Goal: Task Accomplishment & Management: Manage account settings

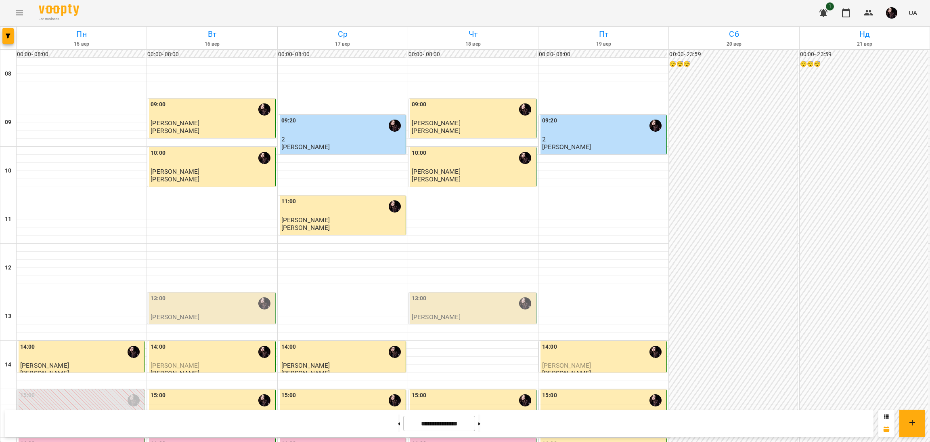
scroll to position [323, 0]
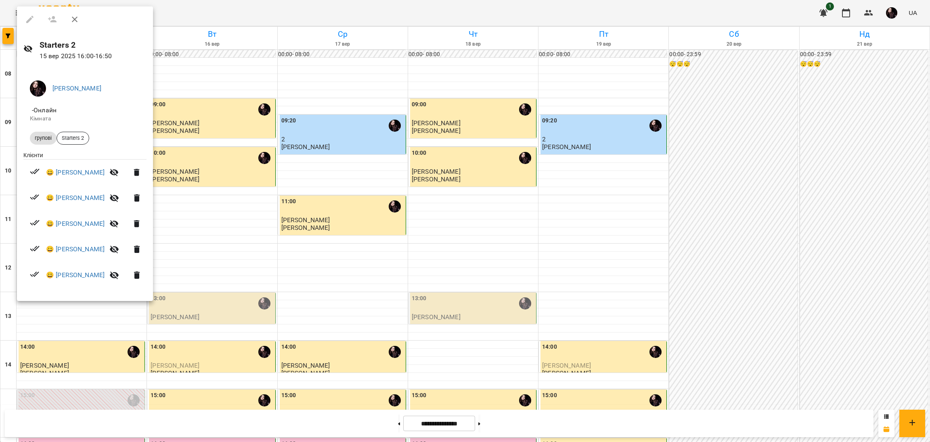
click at [388, 424] on div at bounding box center [465, 221] width 930 height 442
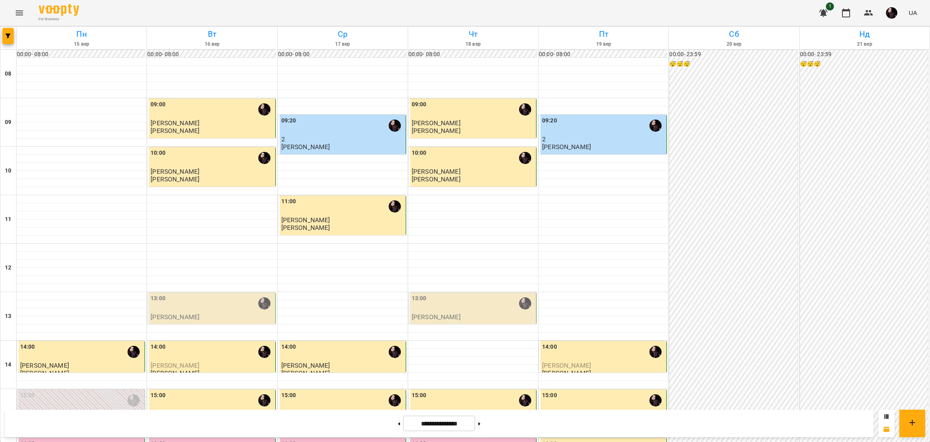
click at [398, 424] on icon at bounding box center [399, 423] width 2 height 3
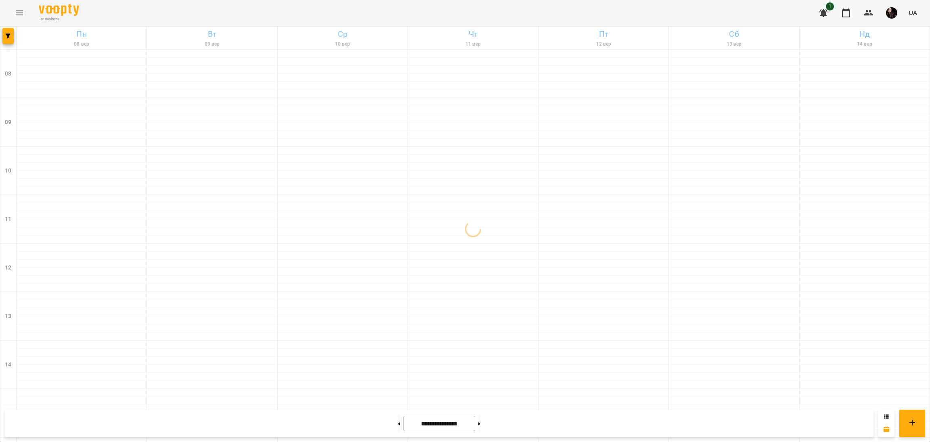
click at [398, 424] on icon at bounding box center [399, 423] width 2 height 3
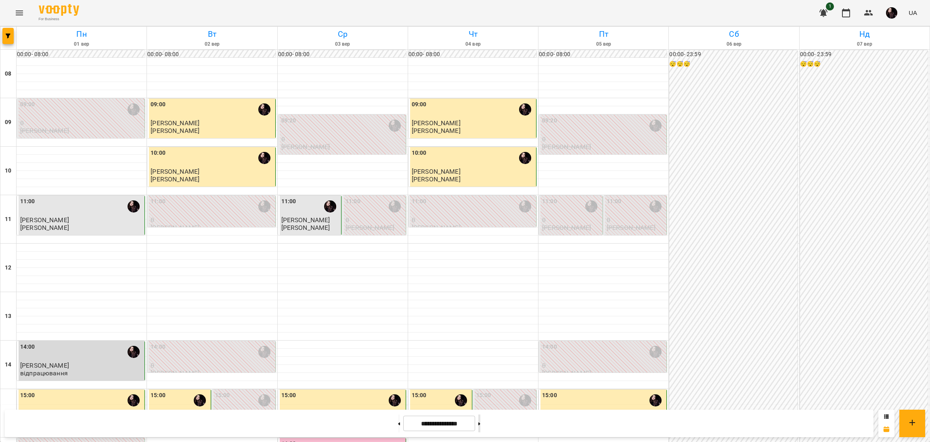
click at [480, 423] on button at bounding box center [479, 423] width 2 height 18
type input "**********"
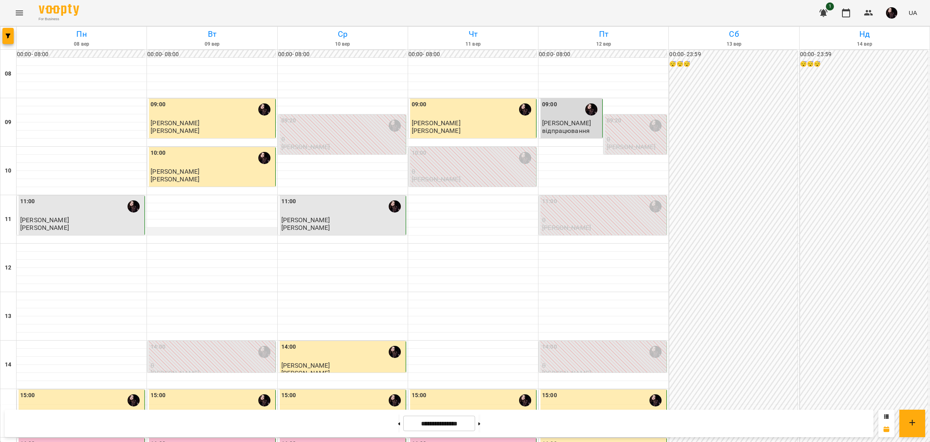
scroll to position [20, 0]
click at [480, 422] on icon at bounding box center [479, 423] width 2 height 3
type input "**********"
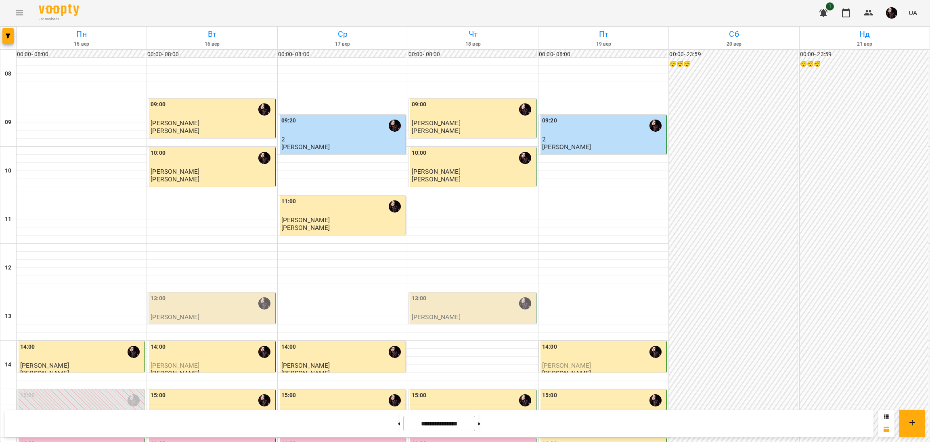
click at [196, 294] on div "13:00" at bounding box center [212, 303] width 123 height 19
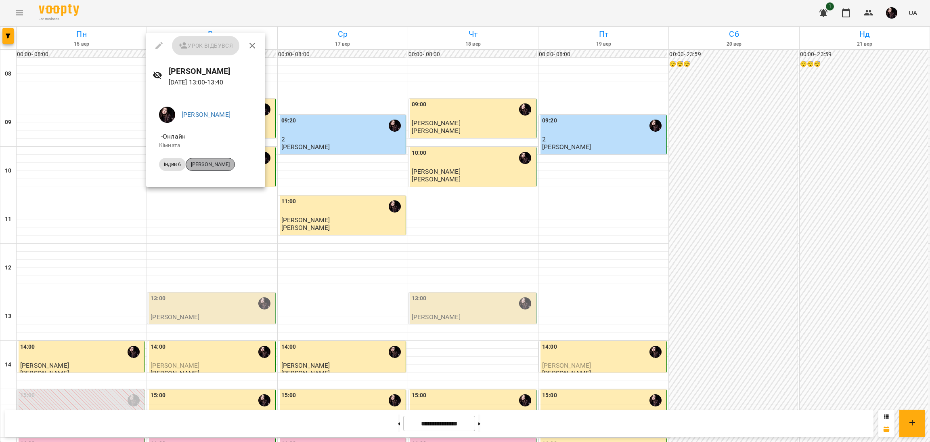
click at [210, 166] on span "[PERSON_NAME]" at bounding box center [210, 164] width 48 height 7
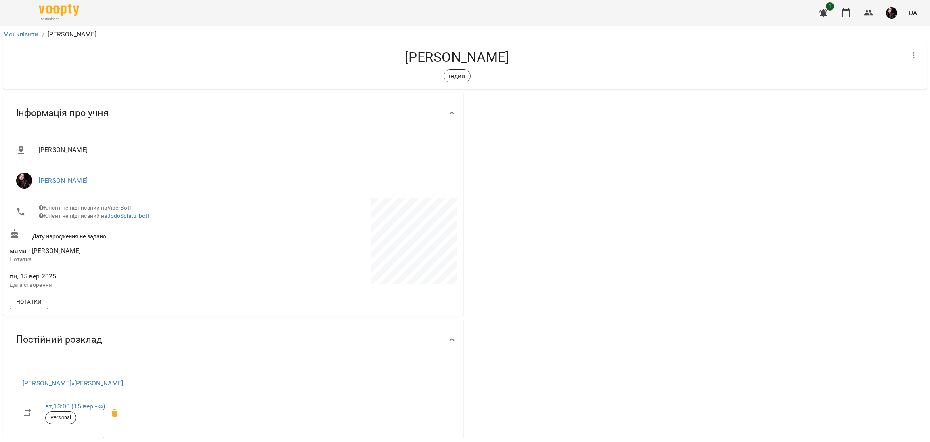
click at [19, 303] on span "Нотатки" at bounding box center [29, 302] width 26 height 10
